Goal: Task Accomplishment & Management: Use online tool/utility

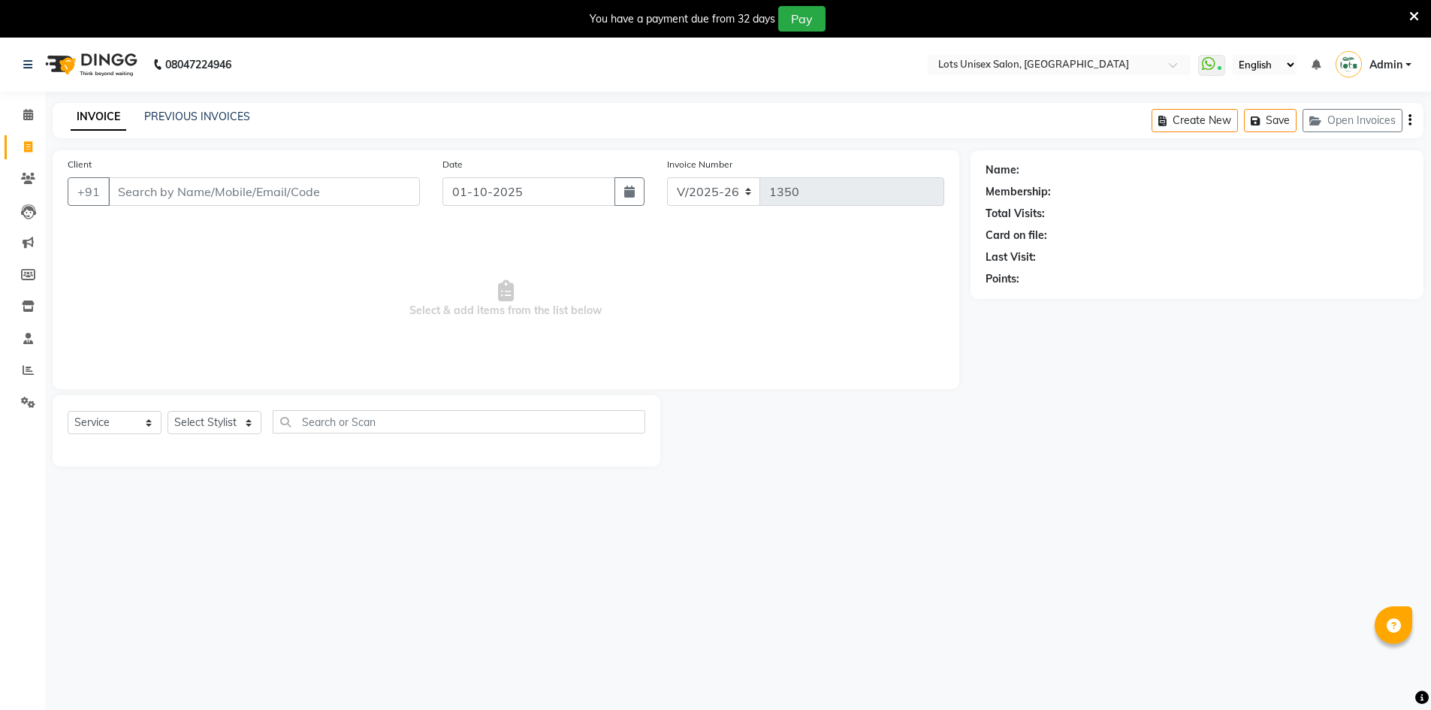
select select "7339"
select select "service"
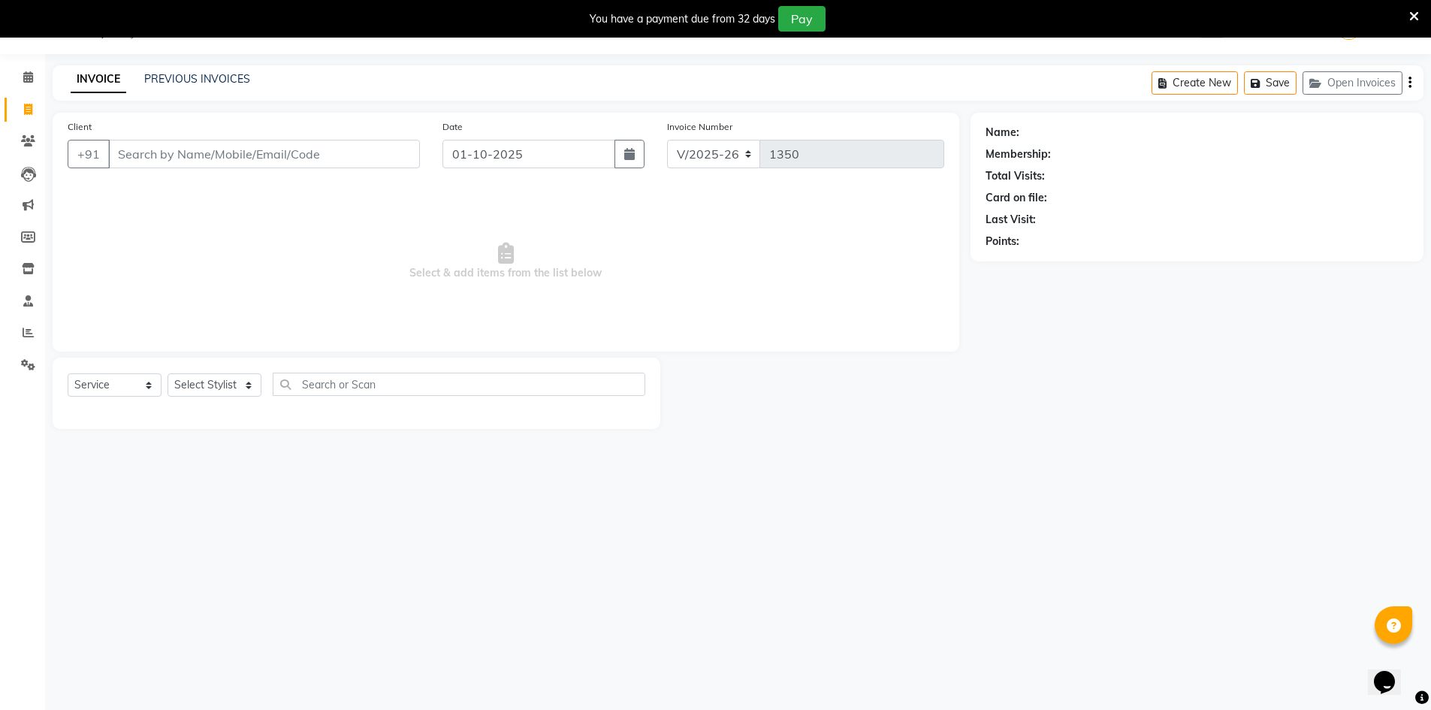
click at [147, 159] on input "Client" at bounding box center [264, 154] width 312 height 29
click at [116, 165] on input "Client" at bounding box center [264, 154] width 312 height 29
click at [129, 159] on input "Client" at bounding box center [264, 154] width 312 height 29
click at [168, 158] on input "Client" at bounding box center [264, 154] width 312 height 29
click at [156, 152] on input "Client" at bounding box center [264, 154] width 312 height 29
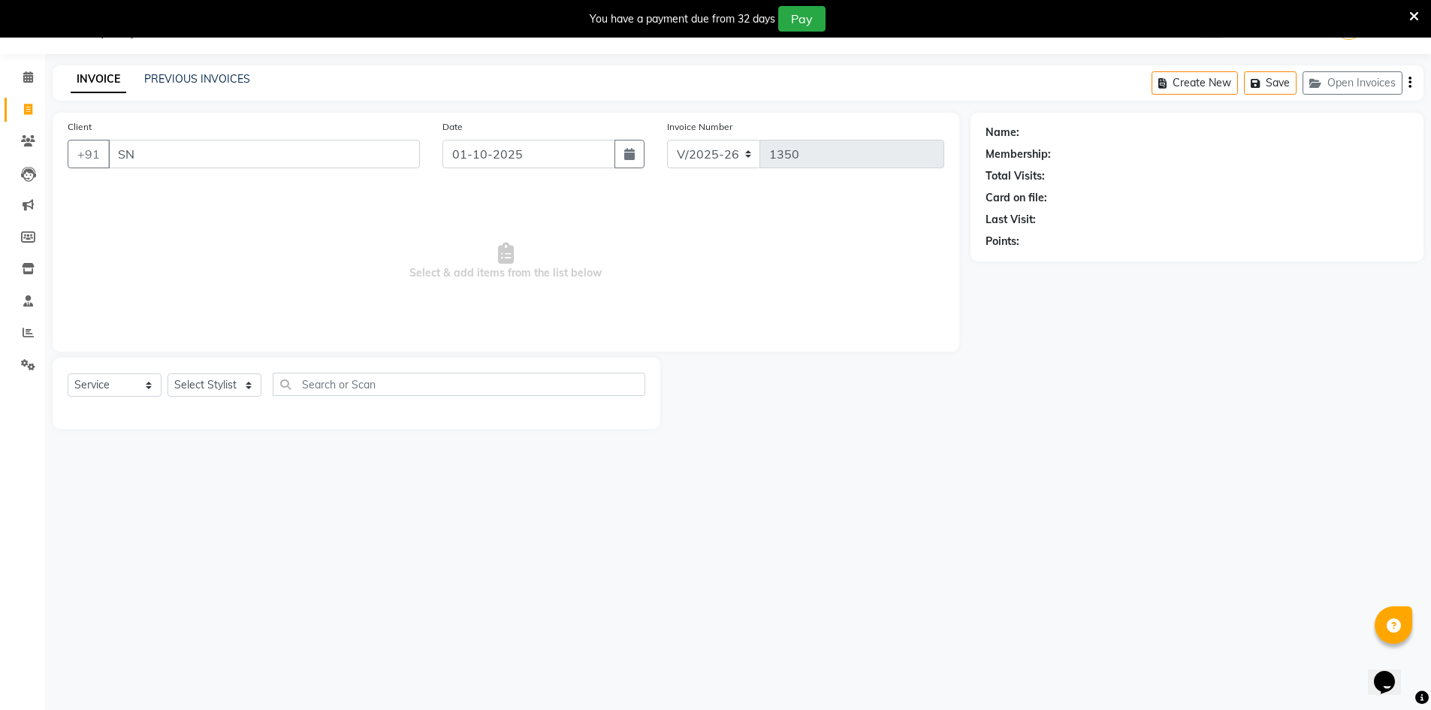
type input "S"
click at [200, 188] on span "948195" at bounding box center [196, 188] width 45 height 15
type input "9481954179"
click at [237, 374] on select "Select Stylist [PERSON_NAME] [PERSON_NAME] RITHU [PERSON_NAME]" at bounding box center [215, 384] width 94 height 23
select select "66803"
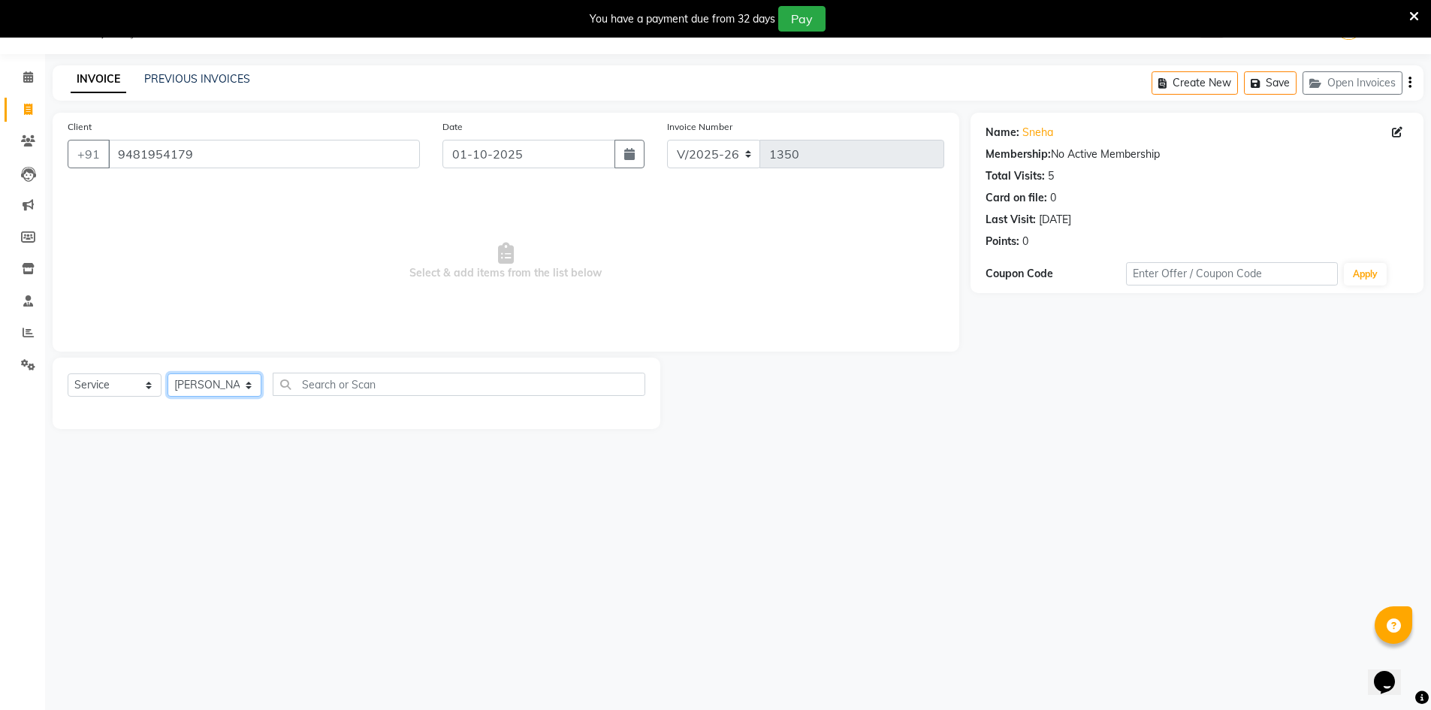
click at [168, 373] on select "Select Stylist [PERSON_NAME] [PERSON_NAME] RITHU [PERSON_NAME]" at bounding box center [215, 384] width 94 height 23
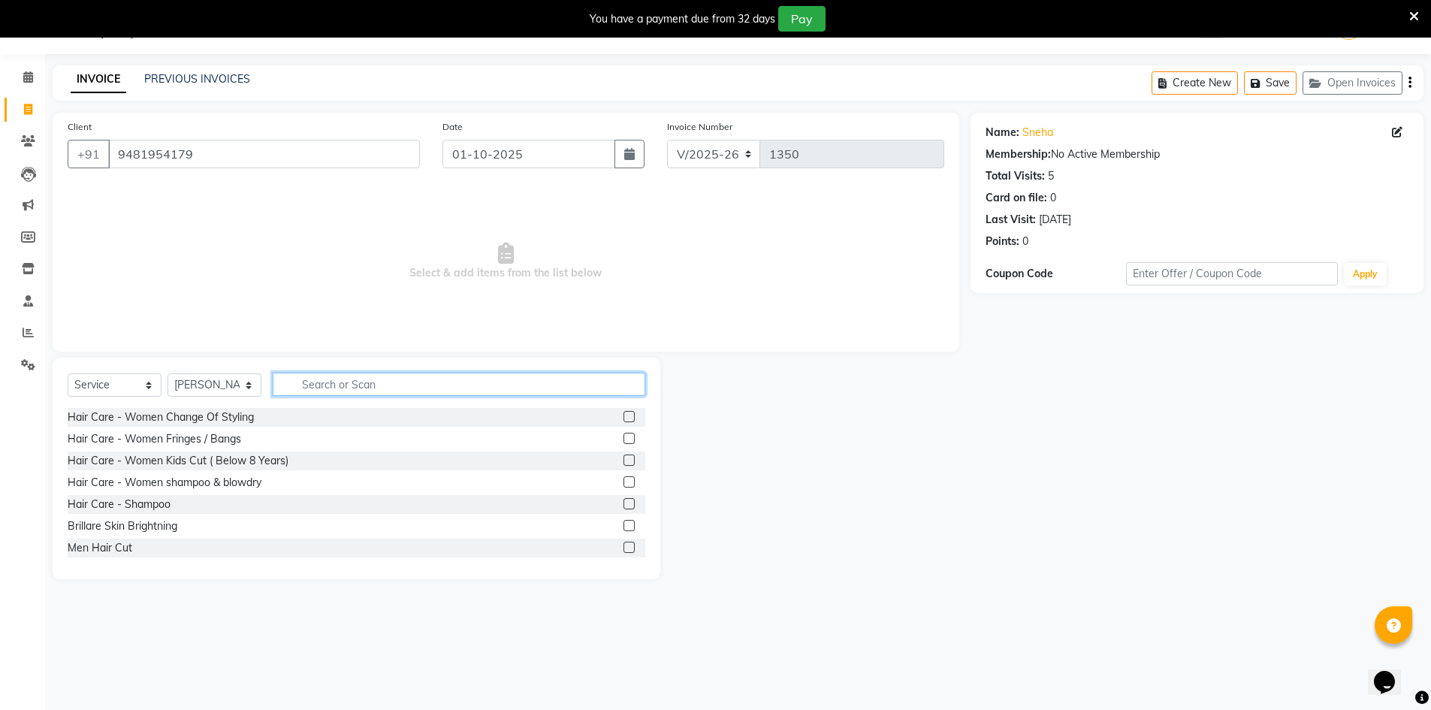
click at [360, 382] on input "text" at bounding box center [459, 384] width 373 height 23
type input "H"
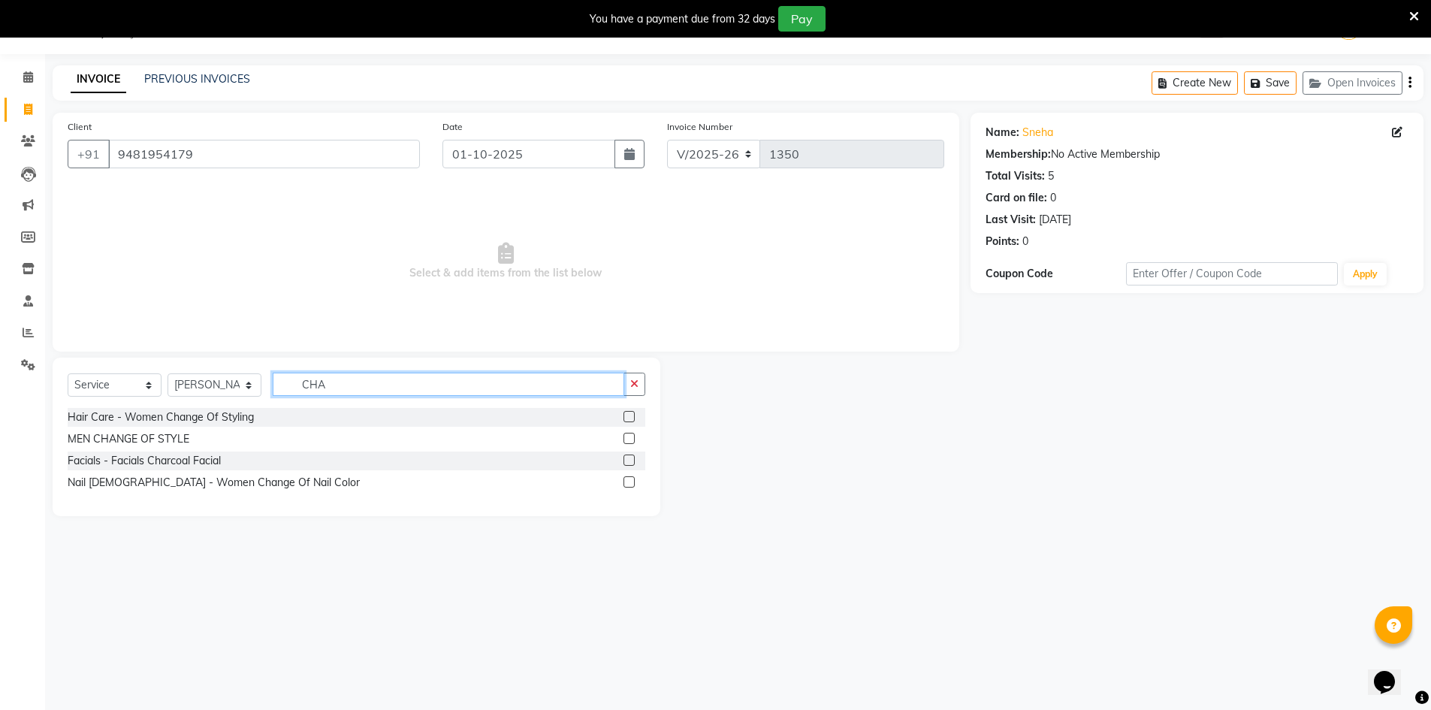
type input "CHA"
click at [628, 418] on label at bounding box center [629, 416] width 11 height 11
click at [628, 418] on input "checkbox" at bounding box center [629, 418] width 10 height 10
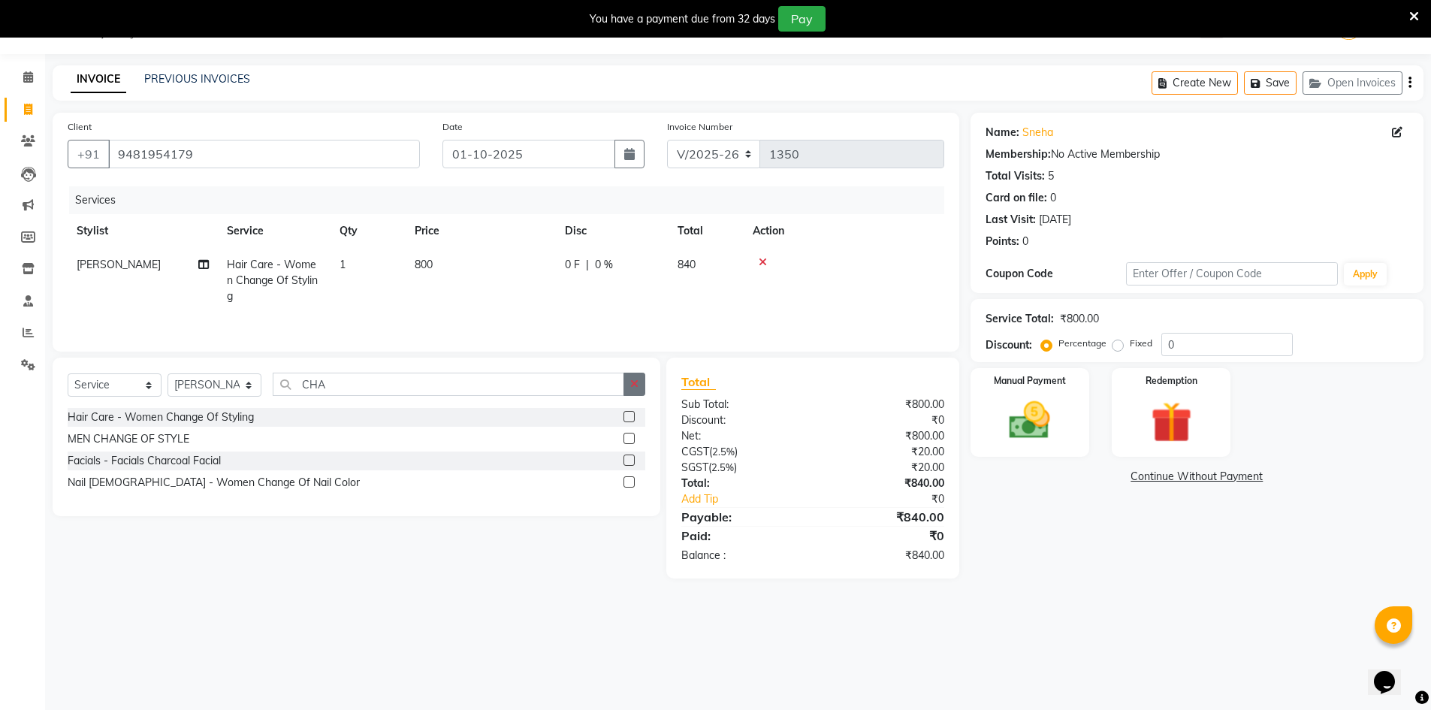
checkbox input "false"
click at [635, 387] on icon "button" at bounding box center [634, 384] width 8 height 11
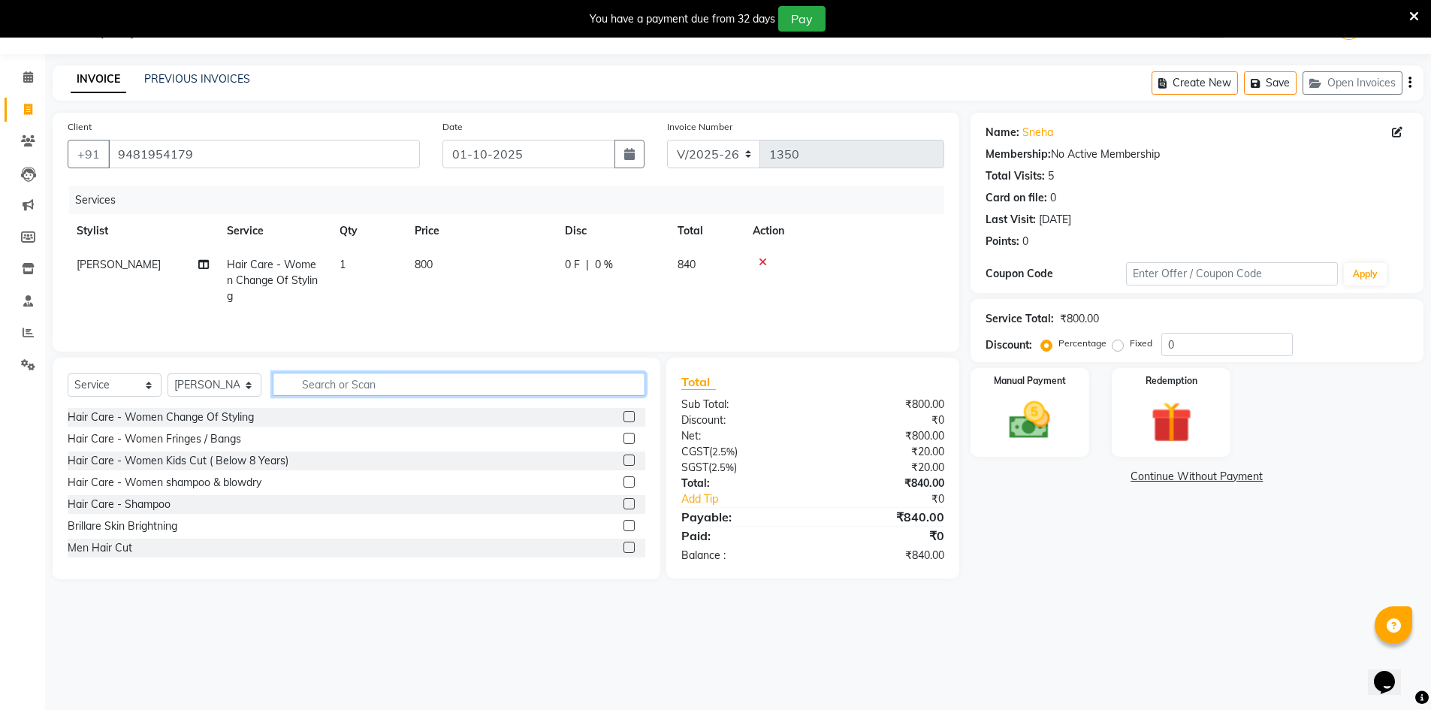
click at [311, 389] on input "text" at bounding box center [459, 384] width 373 height 23
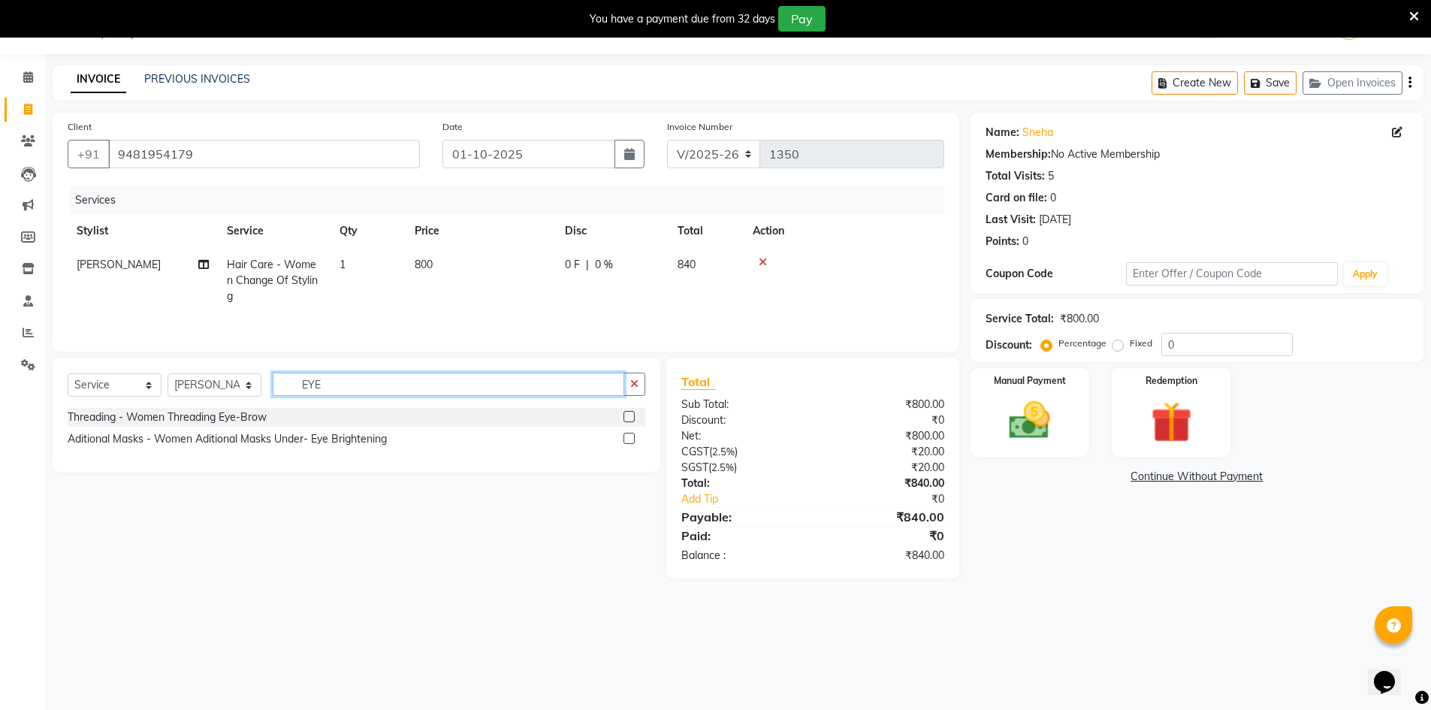
type input "EYE"
click at [628, 416] on label at bounding box center [629, 416] width 11 height 11
click at [628, 416] on input "checkbox" at bounding box center [629, 418] width 10 height 10
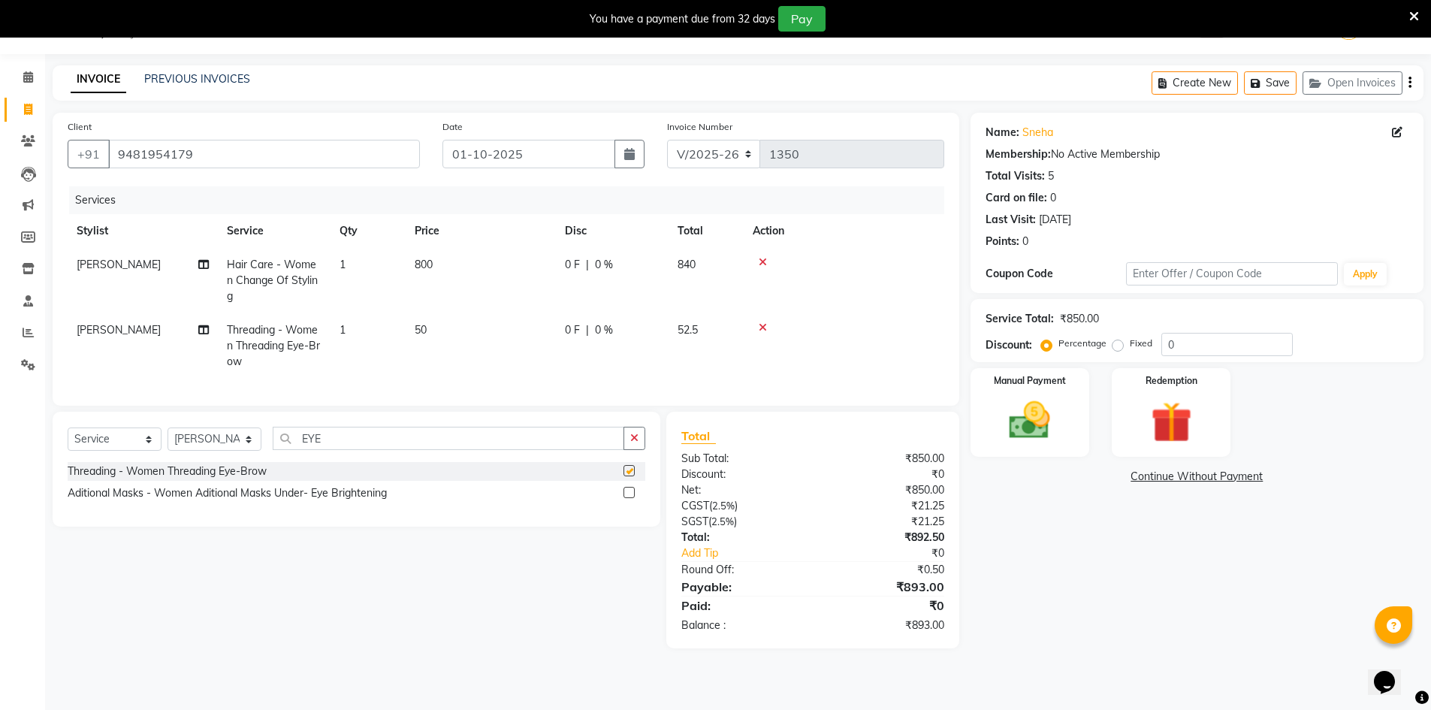
checkbox input "false"
click at [1181, 340] on input "0" at bounding box center [1227, 344] width 131 height 23
type input "030"
click at [583, 322] on span "15 F" at bounding box center [575, 330] width 21 height 16
select select "66803"
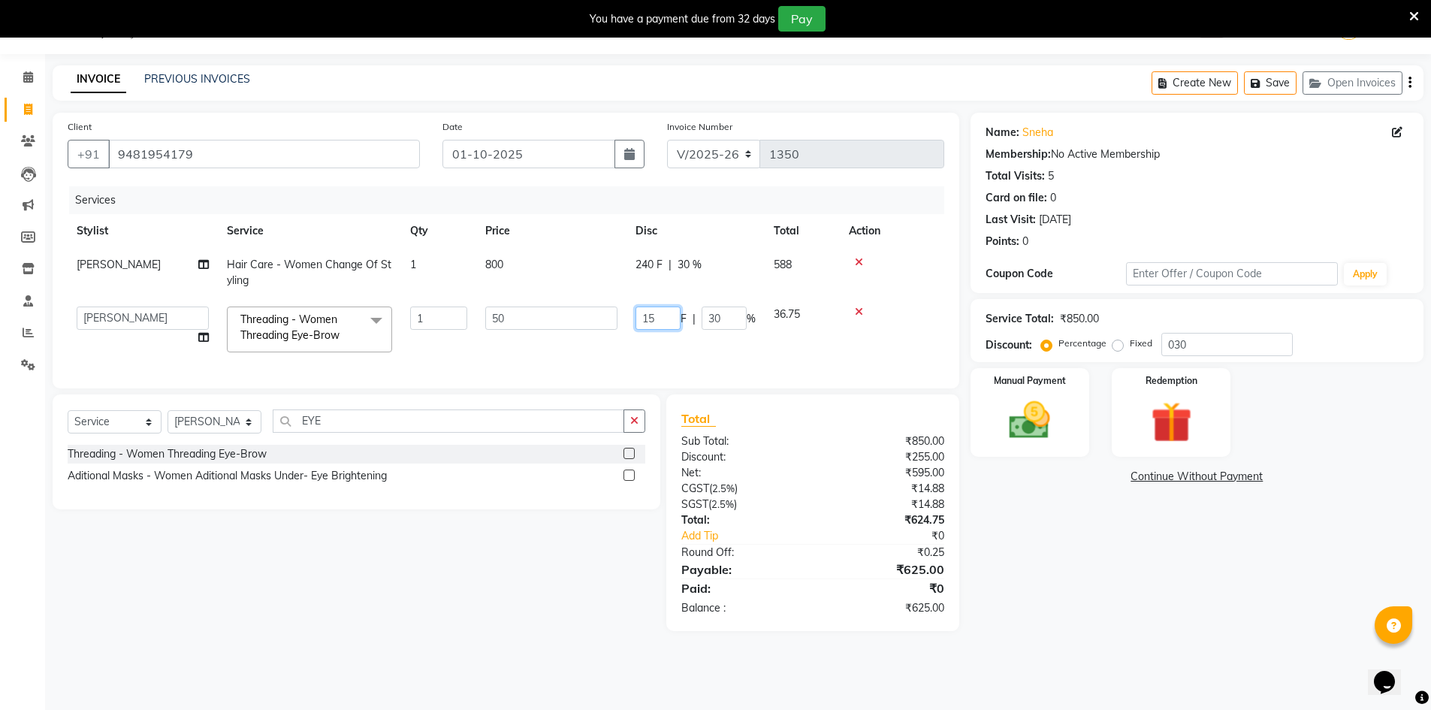
click at [663, 317] on input "15" at bounding box center [658, 318] width 45 height 23
type input "1"
type input "0"
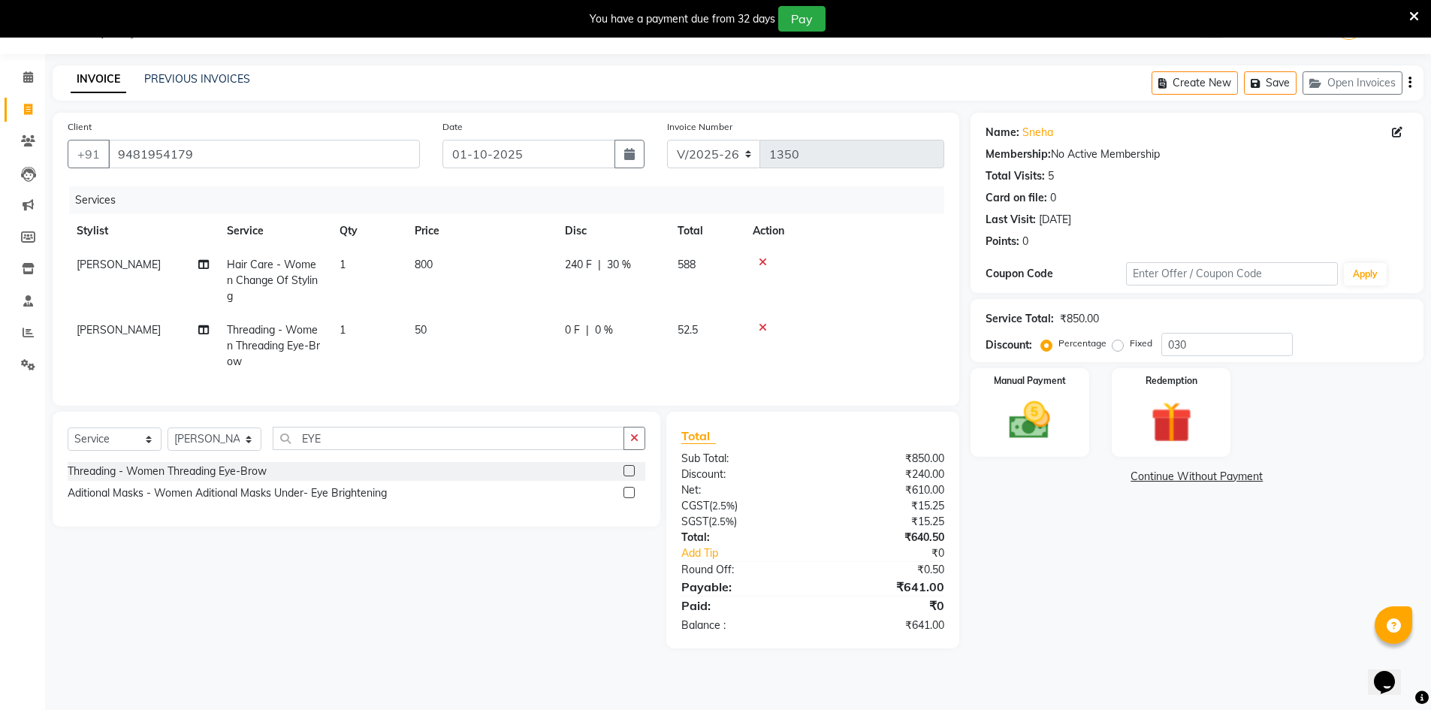
click at [1073, 557] on div "Name: Sneha Membership: No Active Membership Total Visits: 5 Card on file: 0 La…" at bounding box center [1203, 381] width 464 height 536
click at [1182, 343] on input "030" at bounding box center [1227, 344] width 131 height 23
type input "040"
click at [582, 313] on td "20 F | 40 %" at bounding box center [612, 345] width 113 height 65
select select "66803"
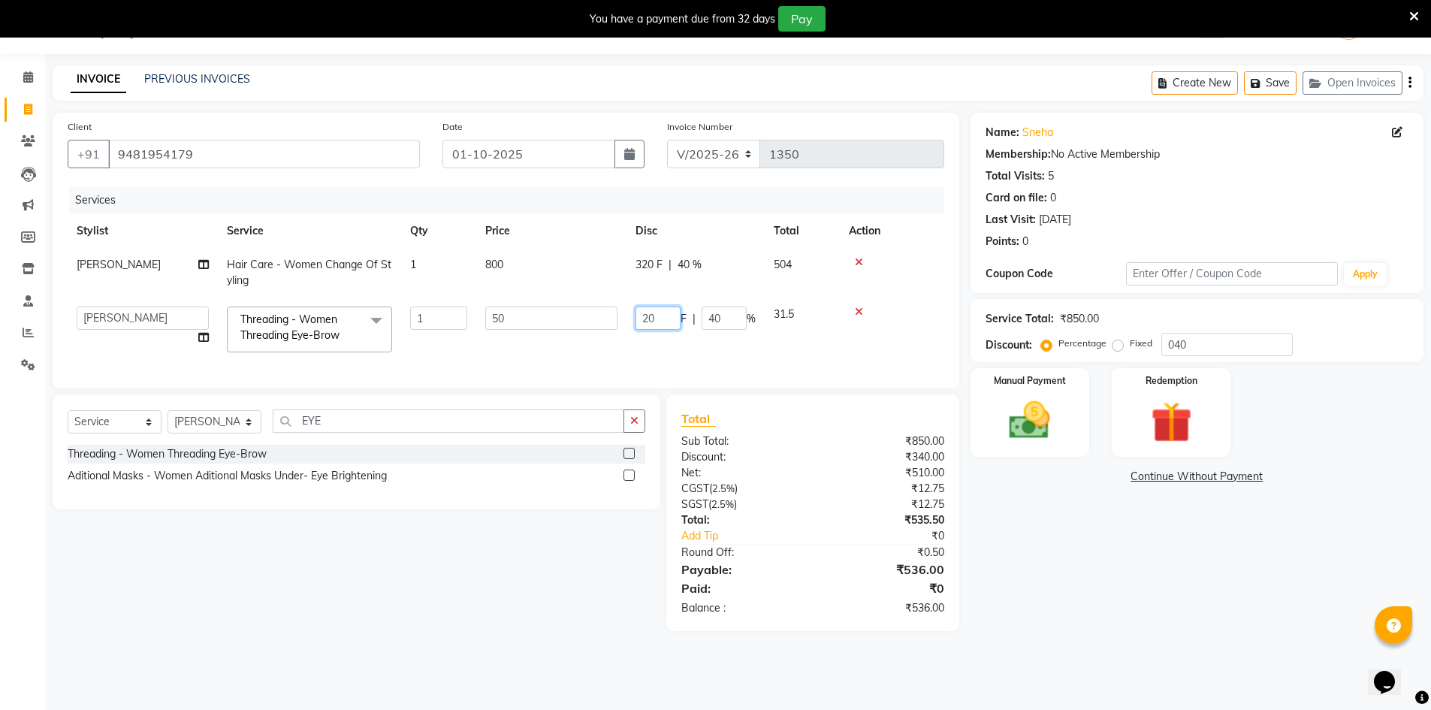
click at [658, 322] on input "20" at bounding box center [658, 318] width 45 height 23
type input "2"
click at [1077, 557] on div "Name: Sneha Membership: No Active Membership Total Visits: 5 Card on file: 0 La…" at bounding box center [1203, 372] width 464 height 518
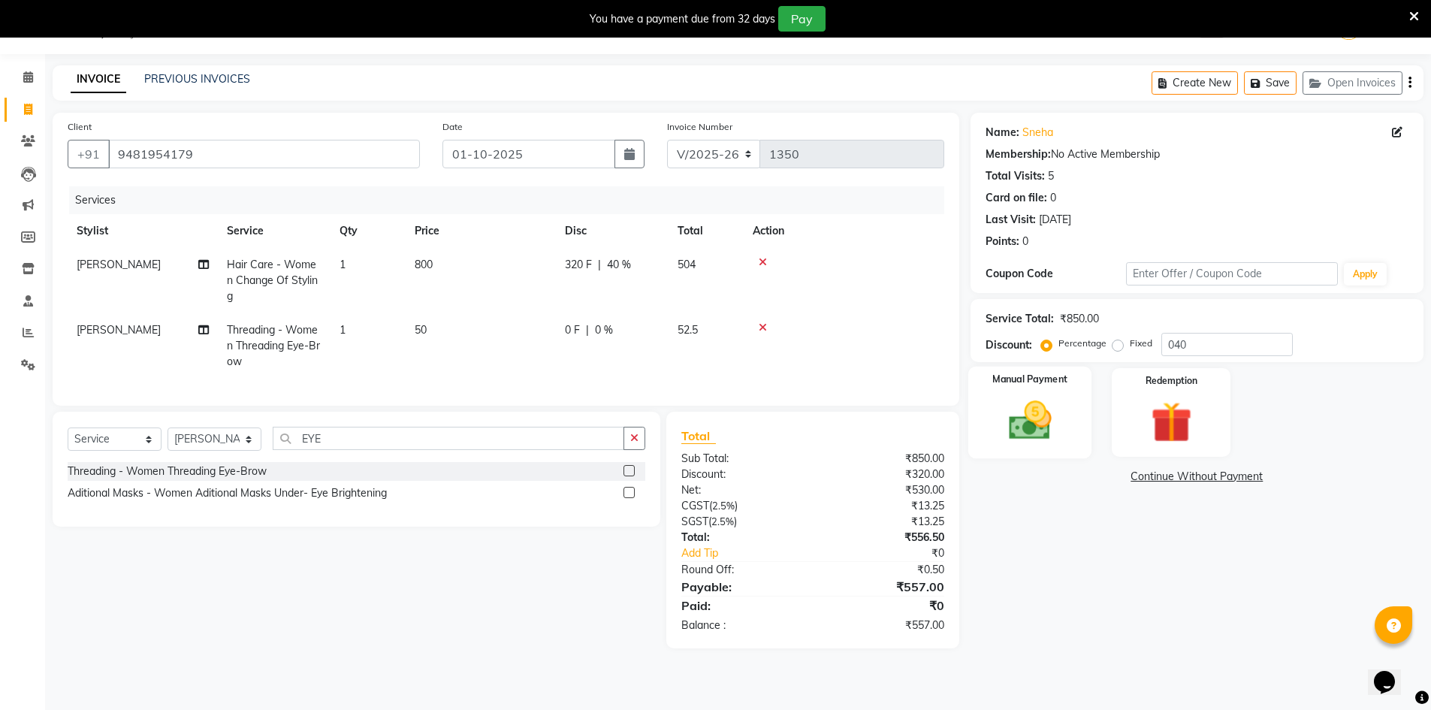
click at [1057, 429] on img at bounding box center [1030, 420] width 69 height 49
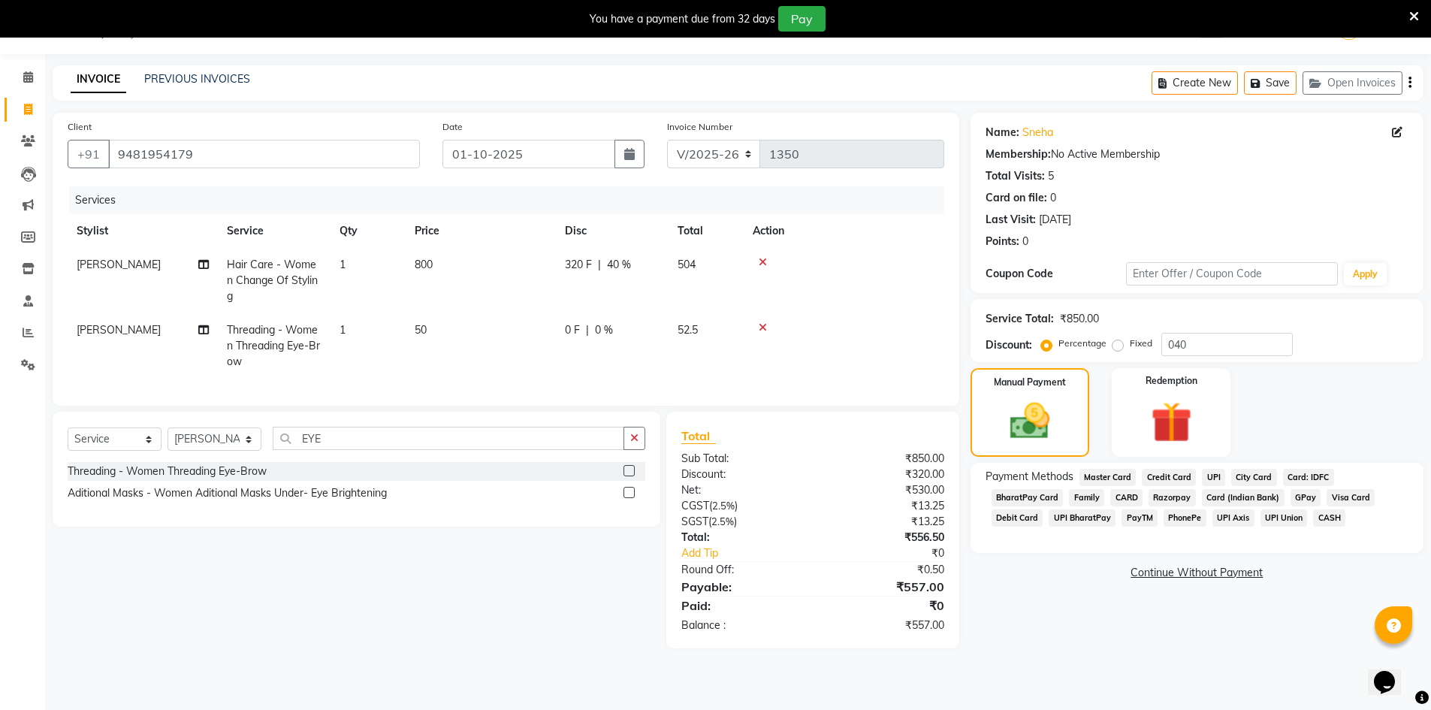
click at [1207, 476] on span "UPI" at bounding box center [1213, 477] width 23 height 17
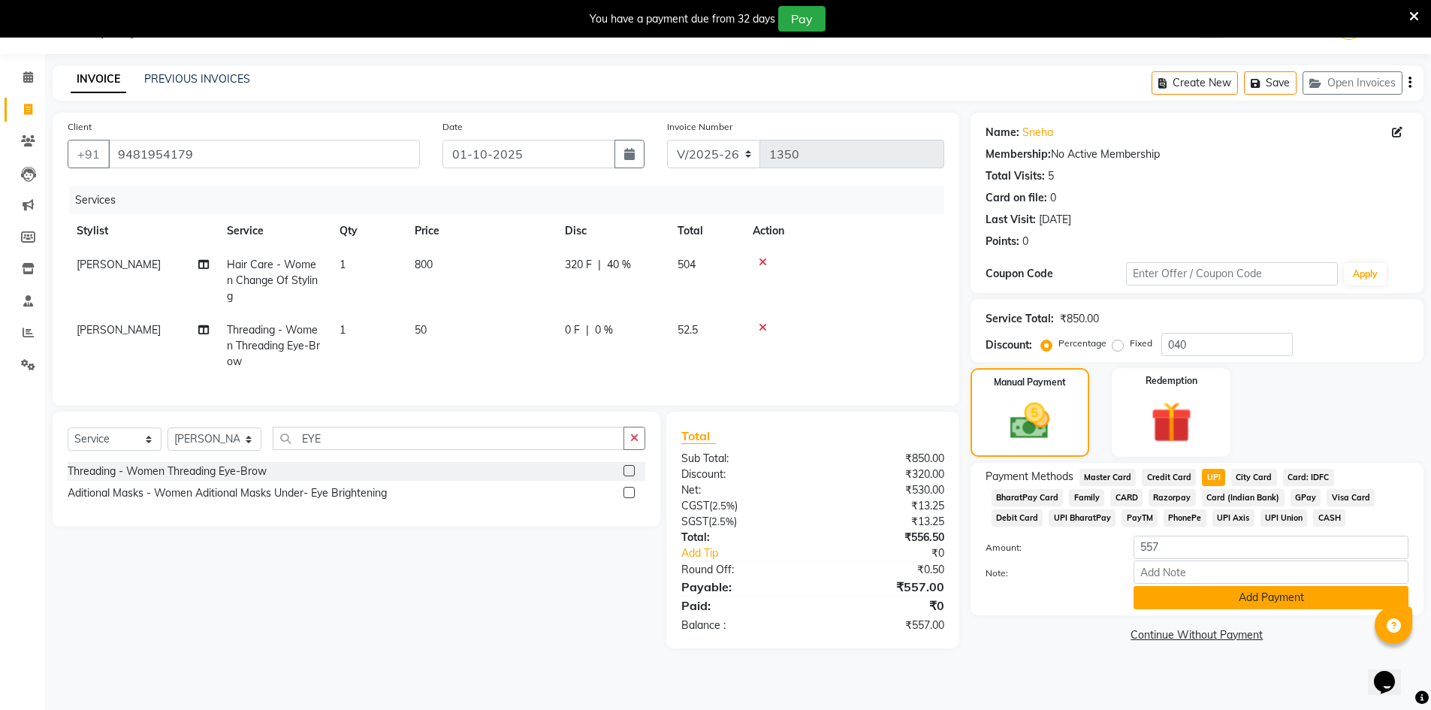
click at [1173, 608] on button "Add Payment" at bounding box center [1271, 597] width 275 height 23
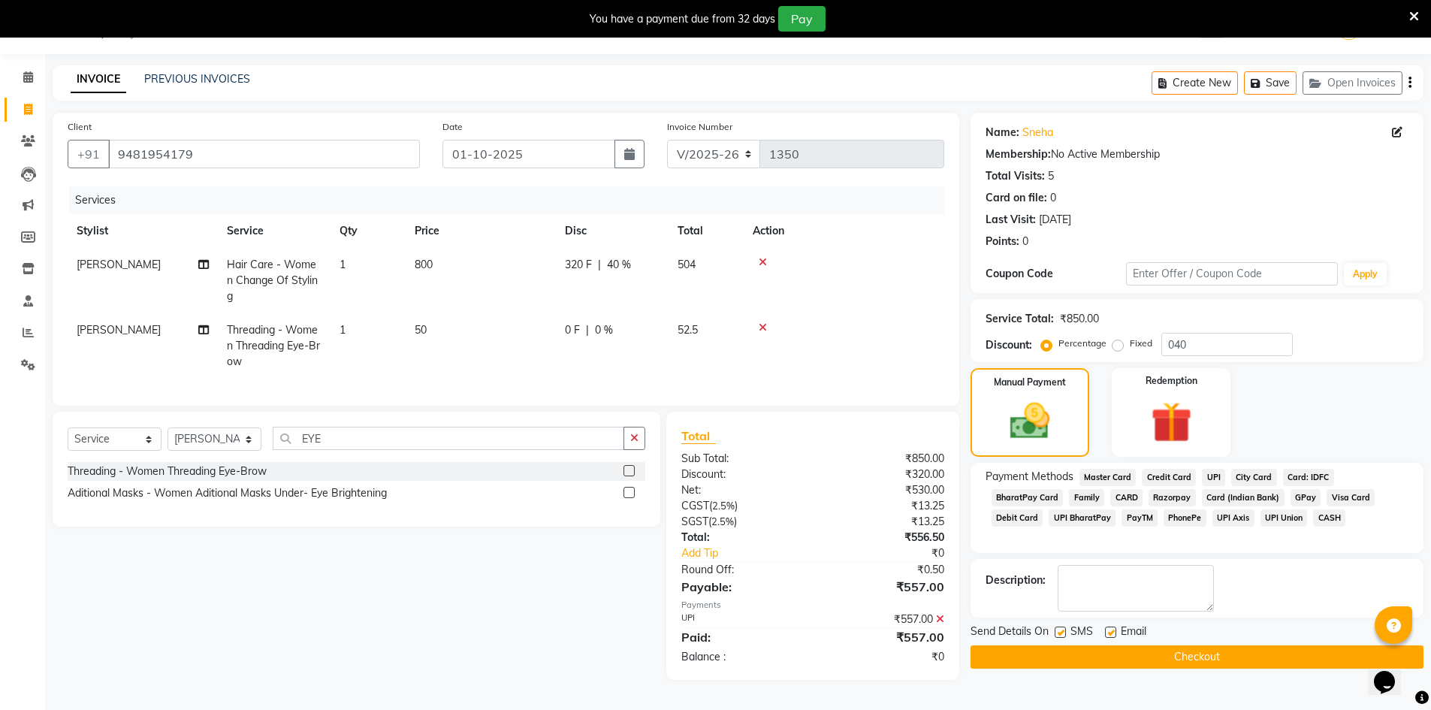
click at [1171, 651] on button "Checkout" at bounding box center [1197, 656] width 453 height 23
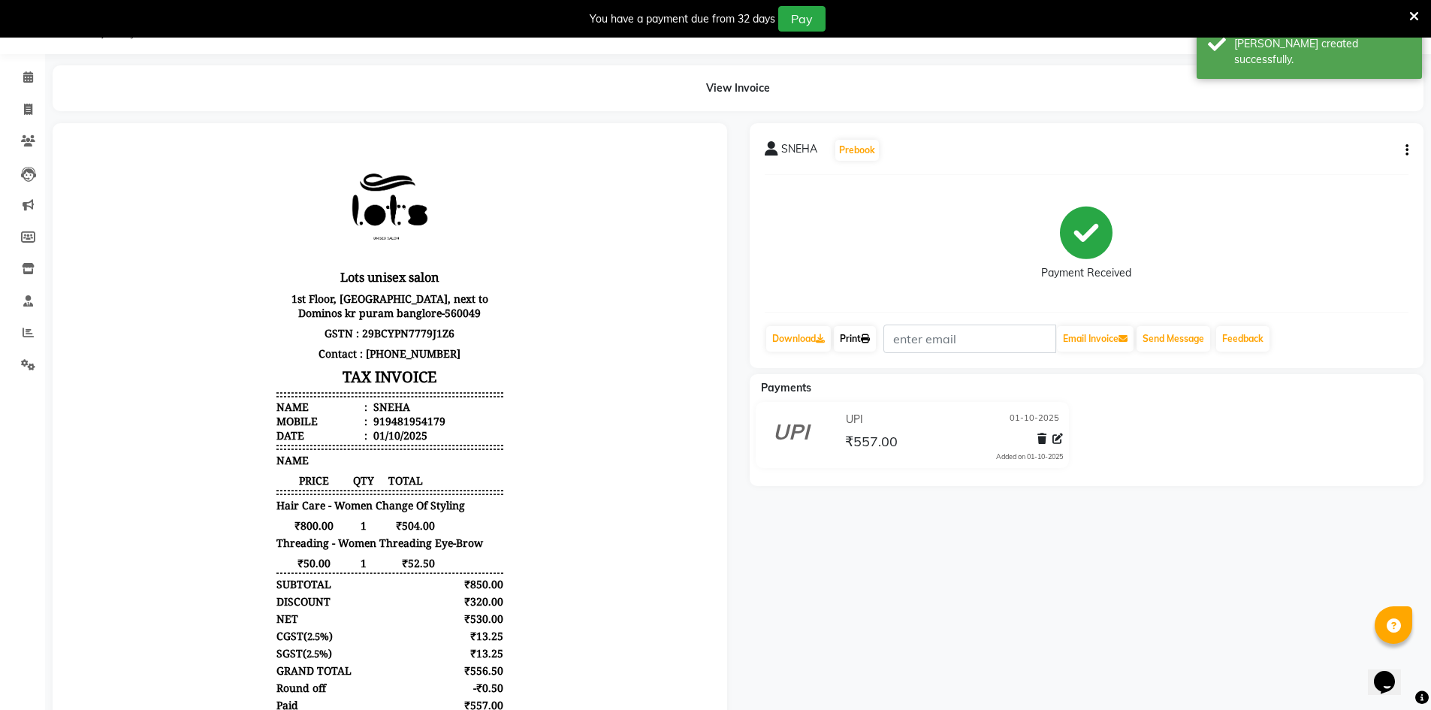
click at [849, 344] on link "Print" at bounding box center [855, 339] width 42 height 26
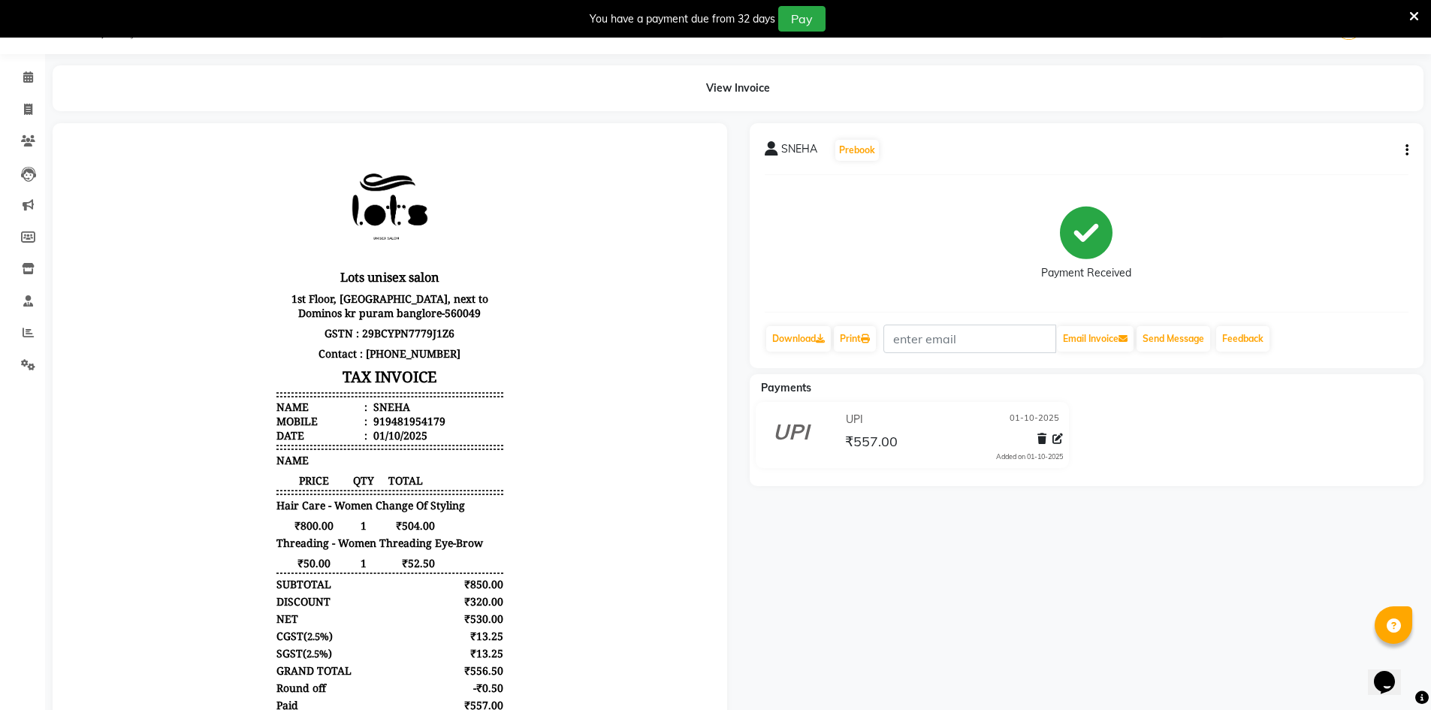
click at [993, 198] on div "Payment Received" at bounding box center [1087, 243] width 645 height 113
